Goal: Obtain resource: Obtain resource

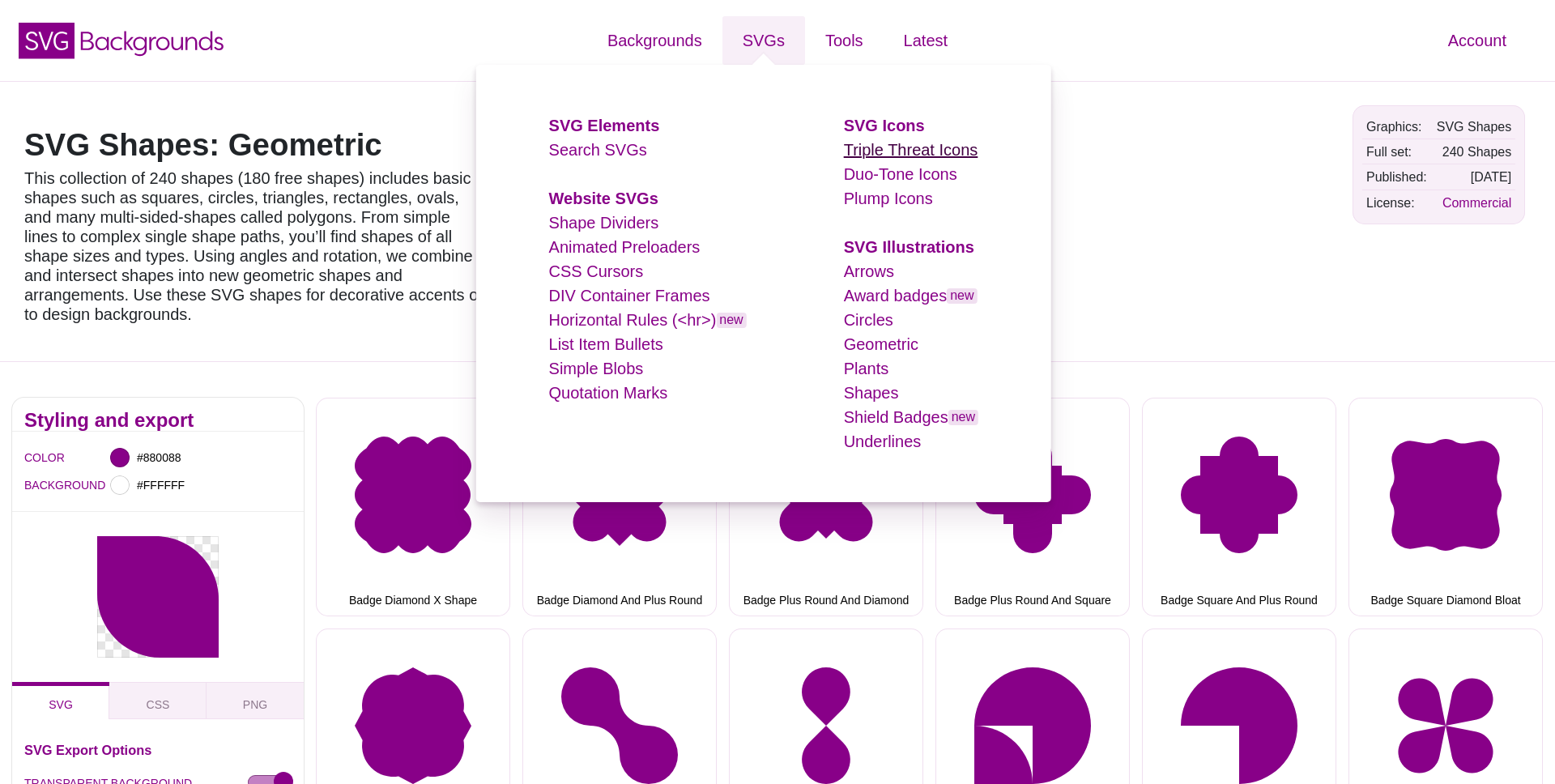
click at [889, 146] on link "Triple Threat Icons" at bounding box center [911, 149] width 135 height 18
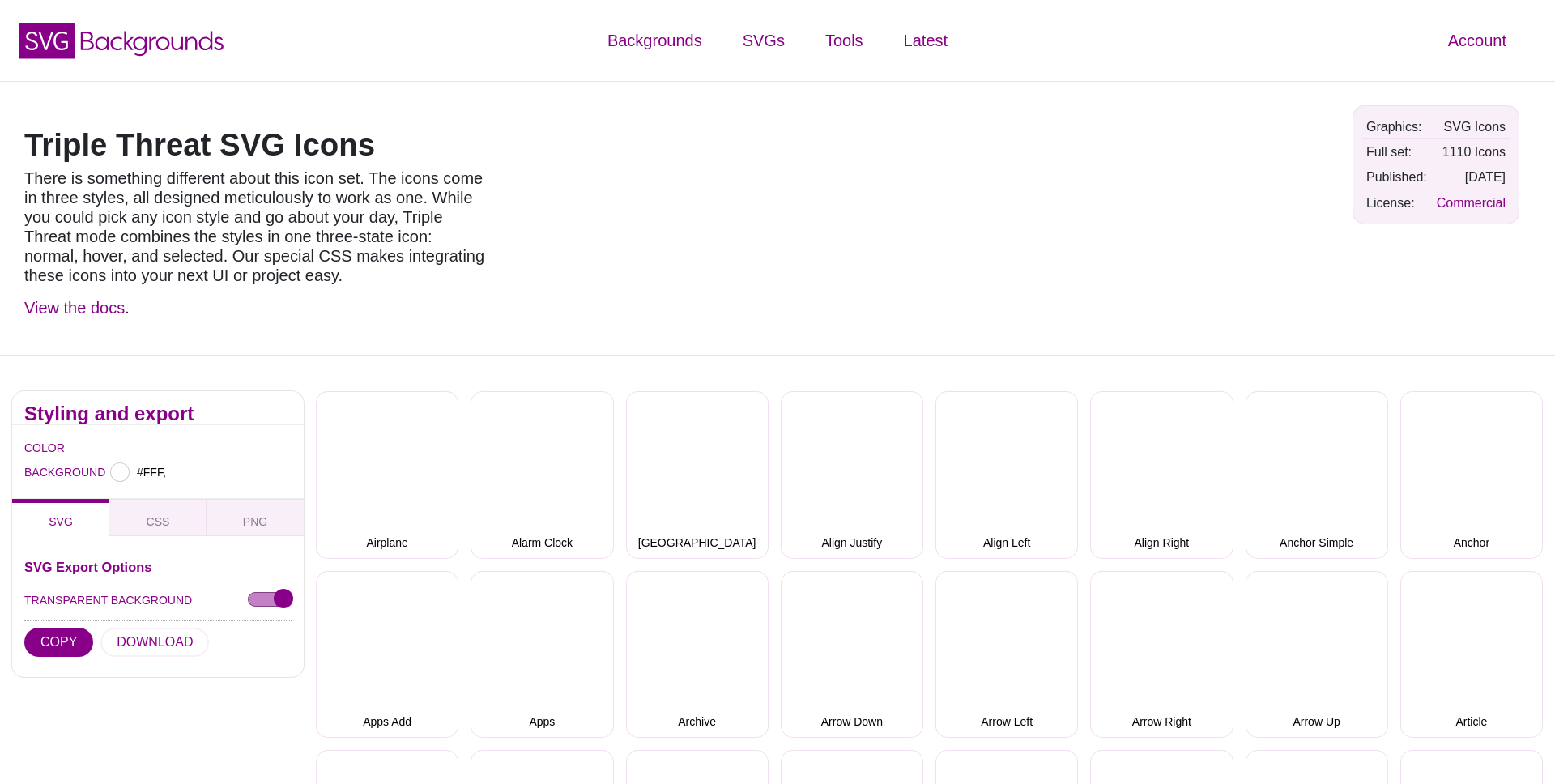
type input "#FFFFFF"
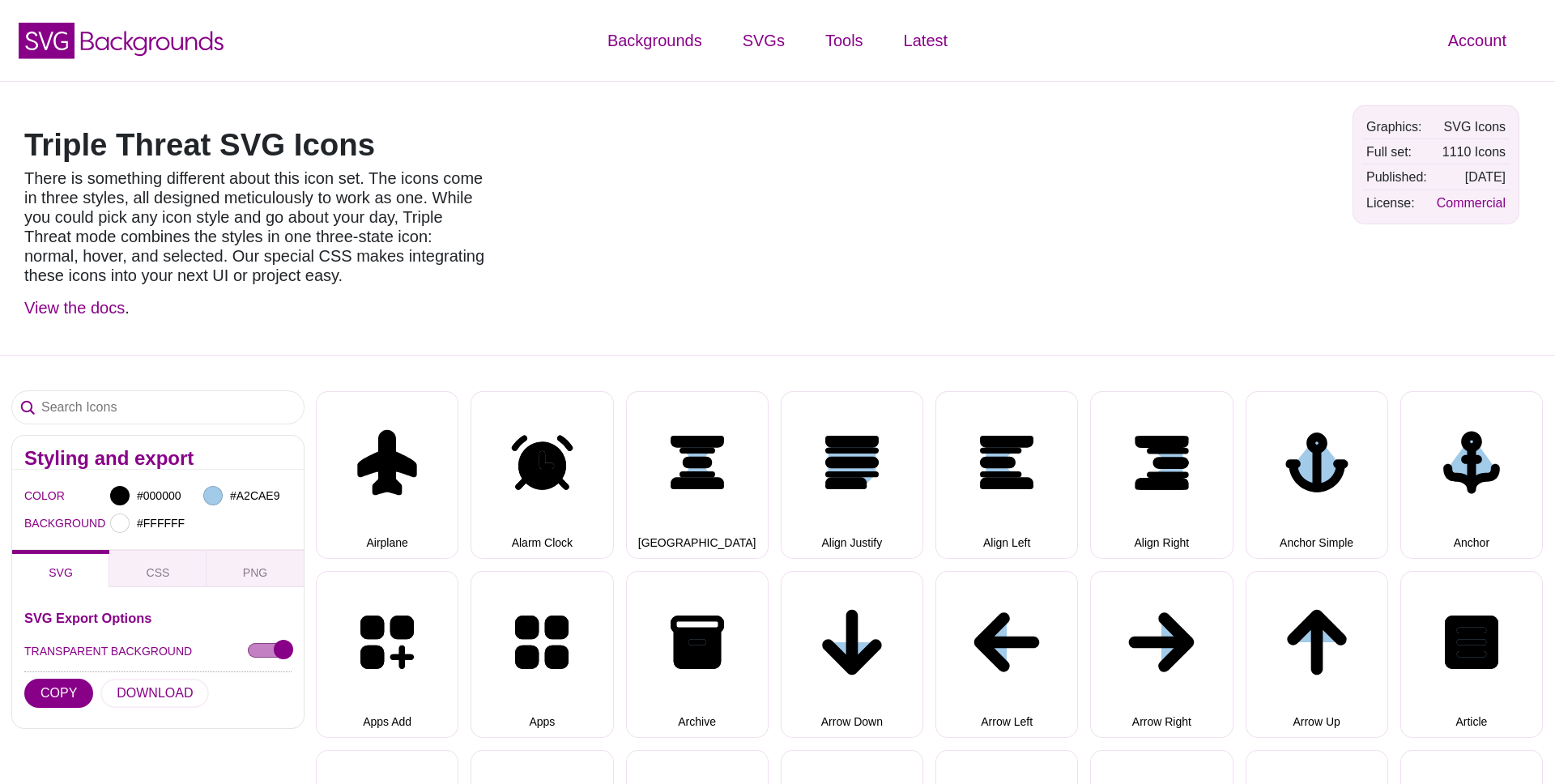
select select "triple threat"
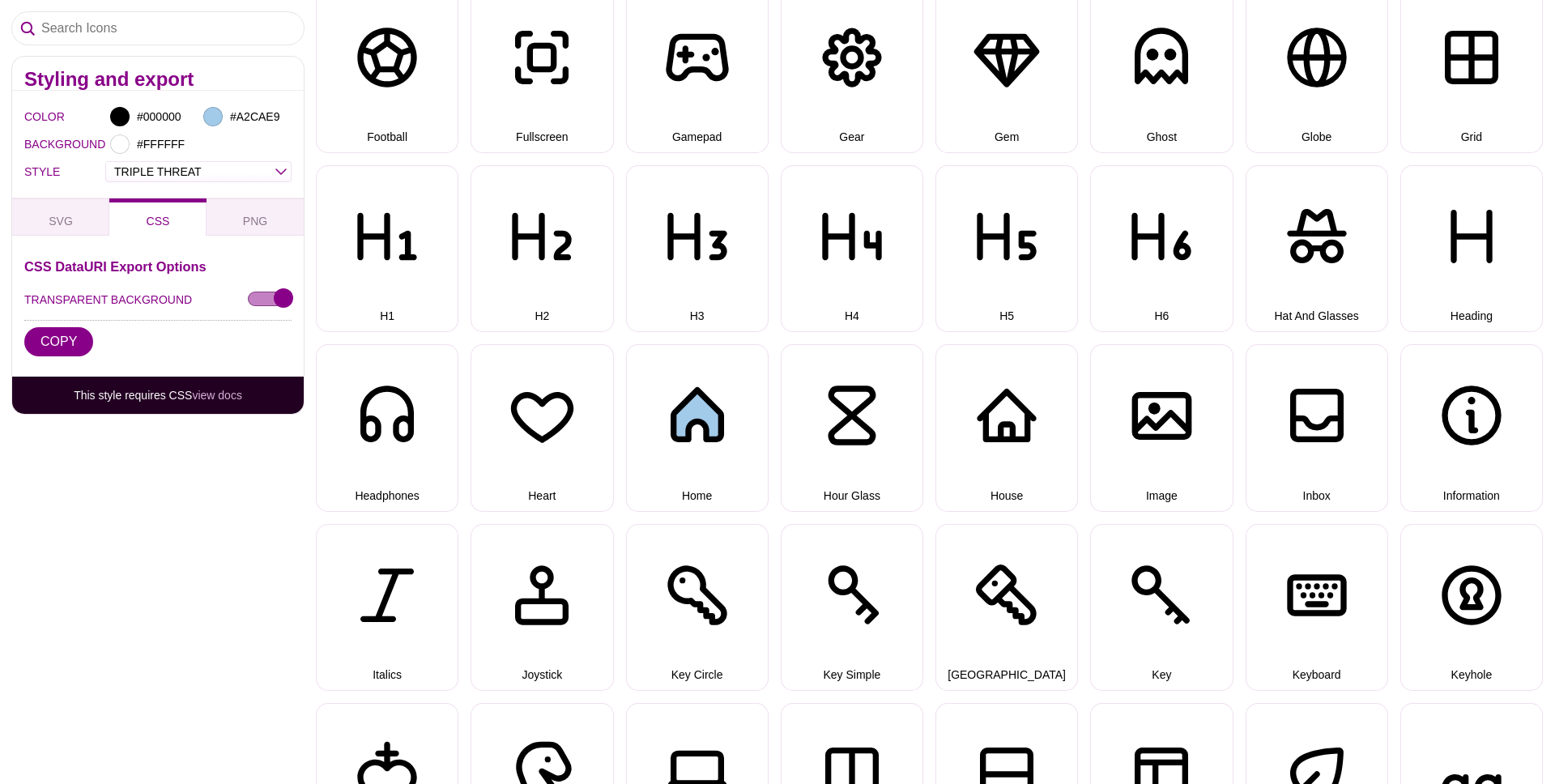
scroll to position [3469, 0]
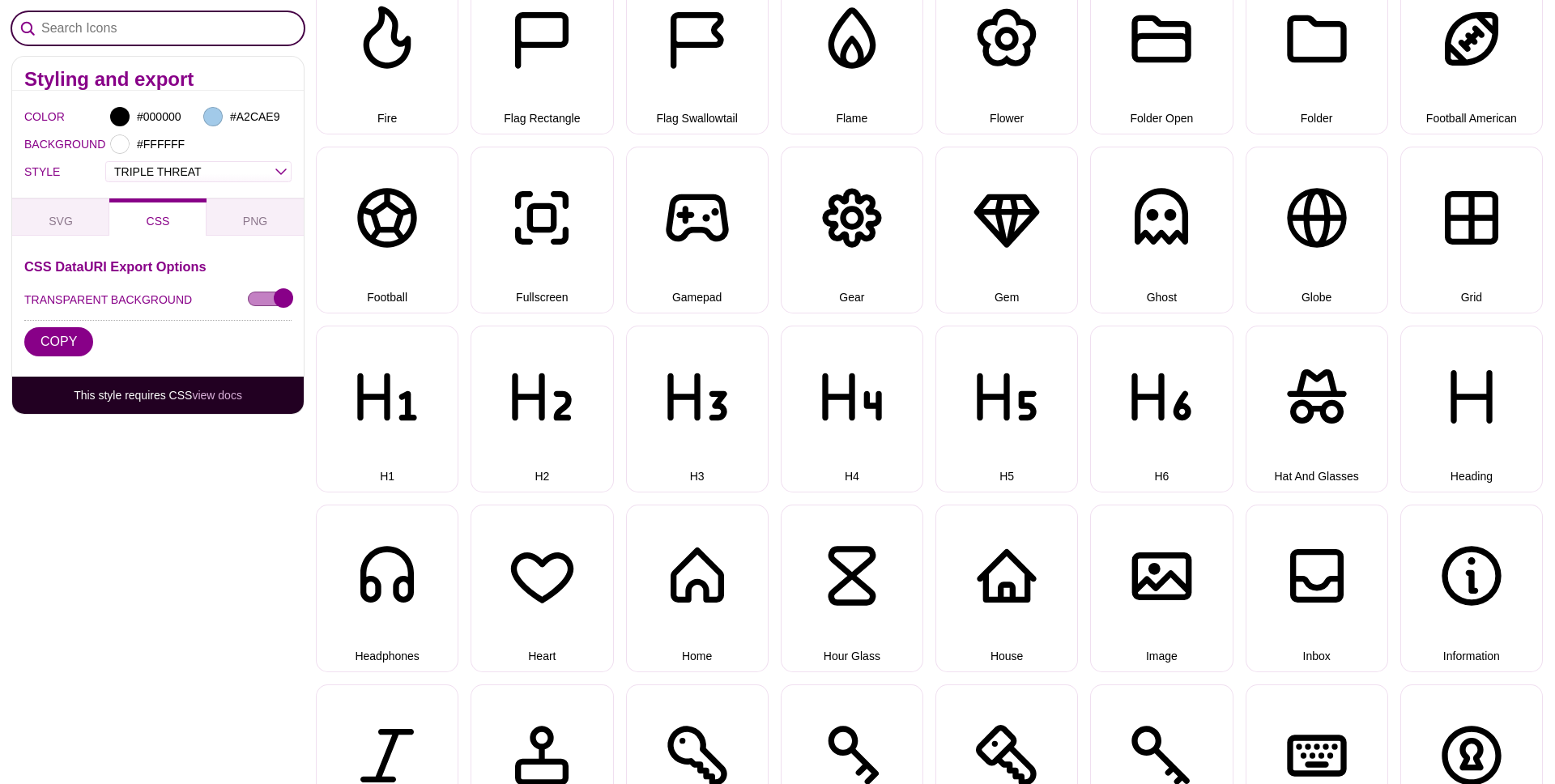
click at [179, 21] on input "Search Icons" at bounding box center [157, 28] width 292 height 32
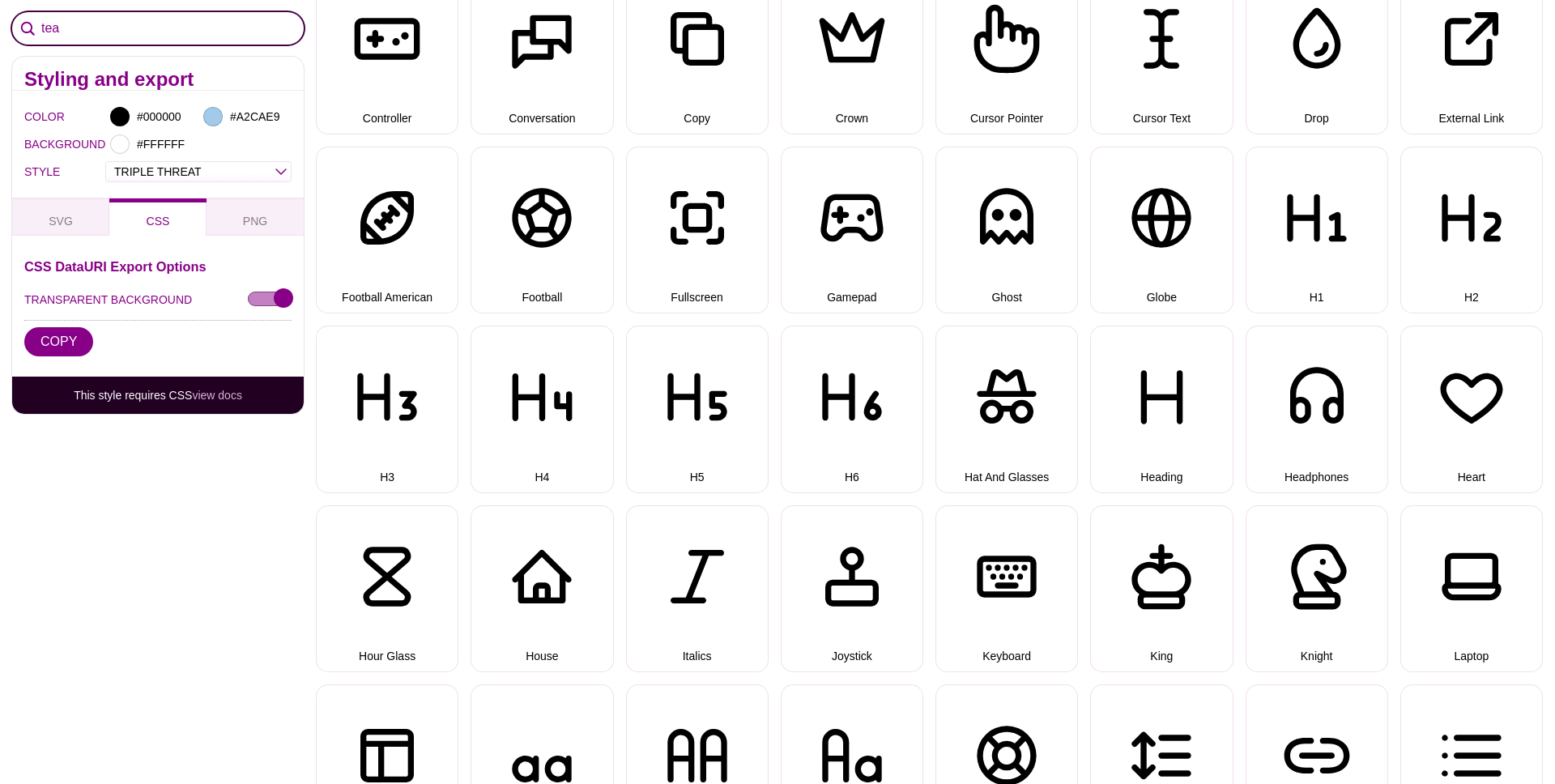
scroll to position [246, 0]
type input "t"
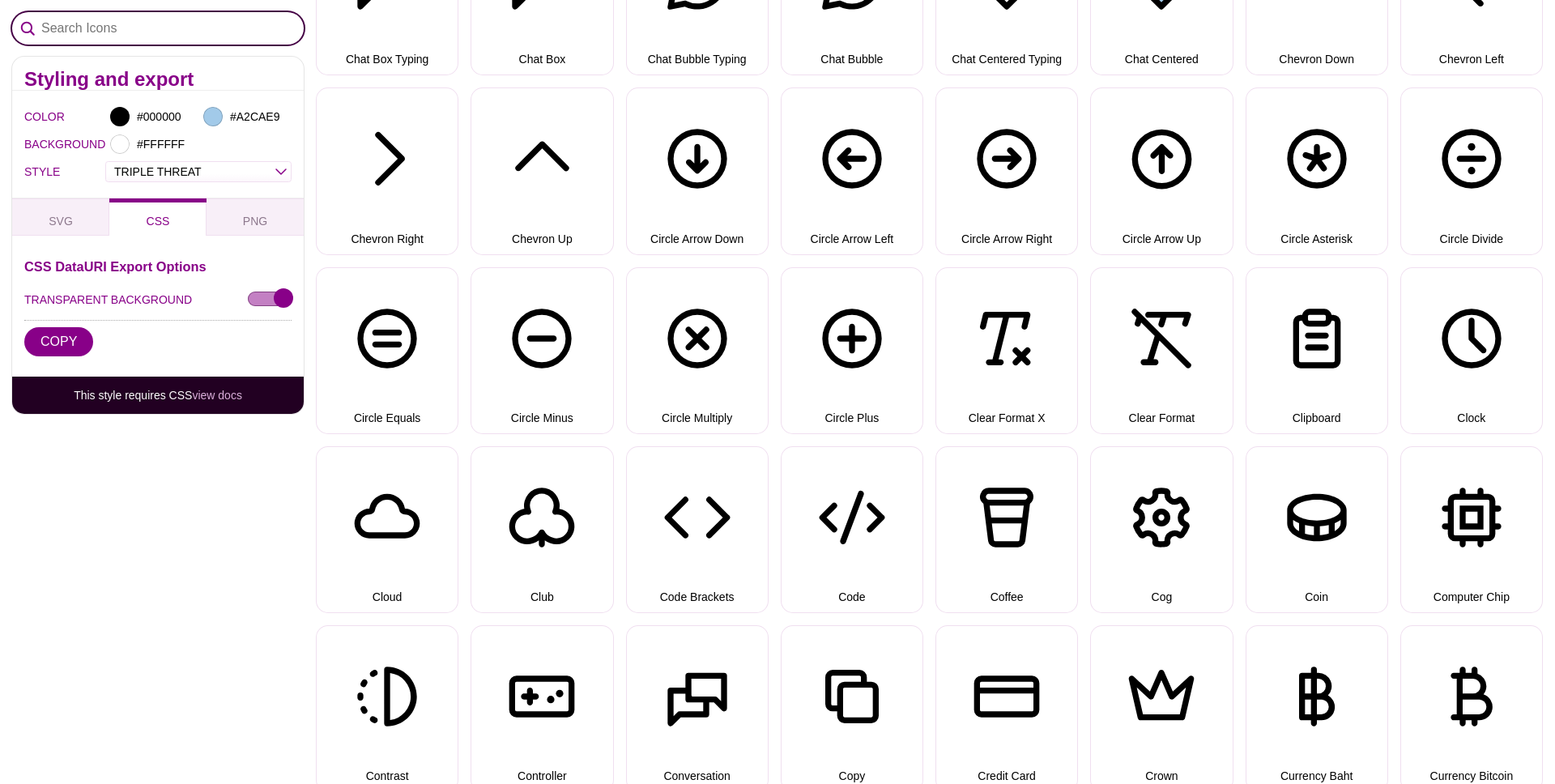
scroll to position [1579, 0]
